Goal: Task Accomplishment & Management: Complete application form

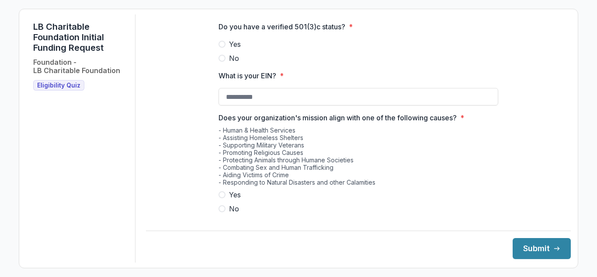
click at [65, 89] on span "Eligibility Quiz" at bounding box center [58, 85] width 43 height 7
click at [55, 36] on h1 "LB Charitable Foundation Initial Funding Request" at bounding box center [80, 36] width 95 height 31
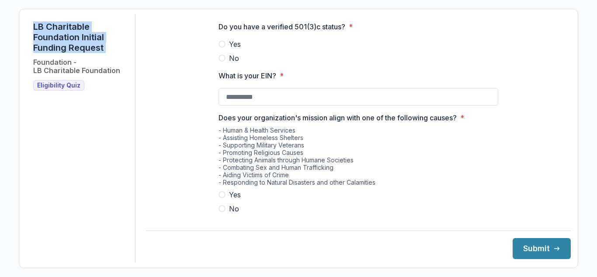
click at [55, 36] on h1 "LB Charitable Foundation Initial Funding Request" at bounding box center [80, 36] width 95 height 31
click at [37, 28] on h1 "LB Charitable Foundation Initial Funding Request" at bounding box center [80, 36] width 95 height 31
drag, startPoint x: 33, startPoint y: 27, endPoint x: 83, endPoint y: 38, distance: 52.1
click at [83, 38] on div "LB Charitable Foundation Initial Funding Request Foundation - LB Charitable Fou…" at bounding box center [80, 138] width 109 height 248
copy h1 "LB Charitable Foundation"
